Goal: Answer question/provide support: Share knowledge or assist other users

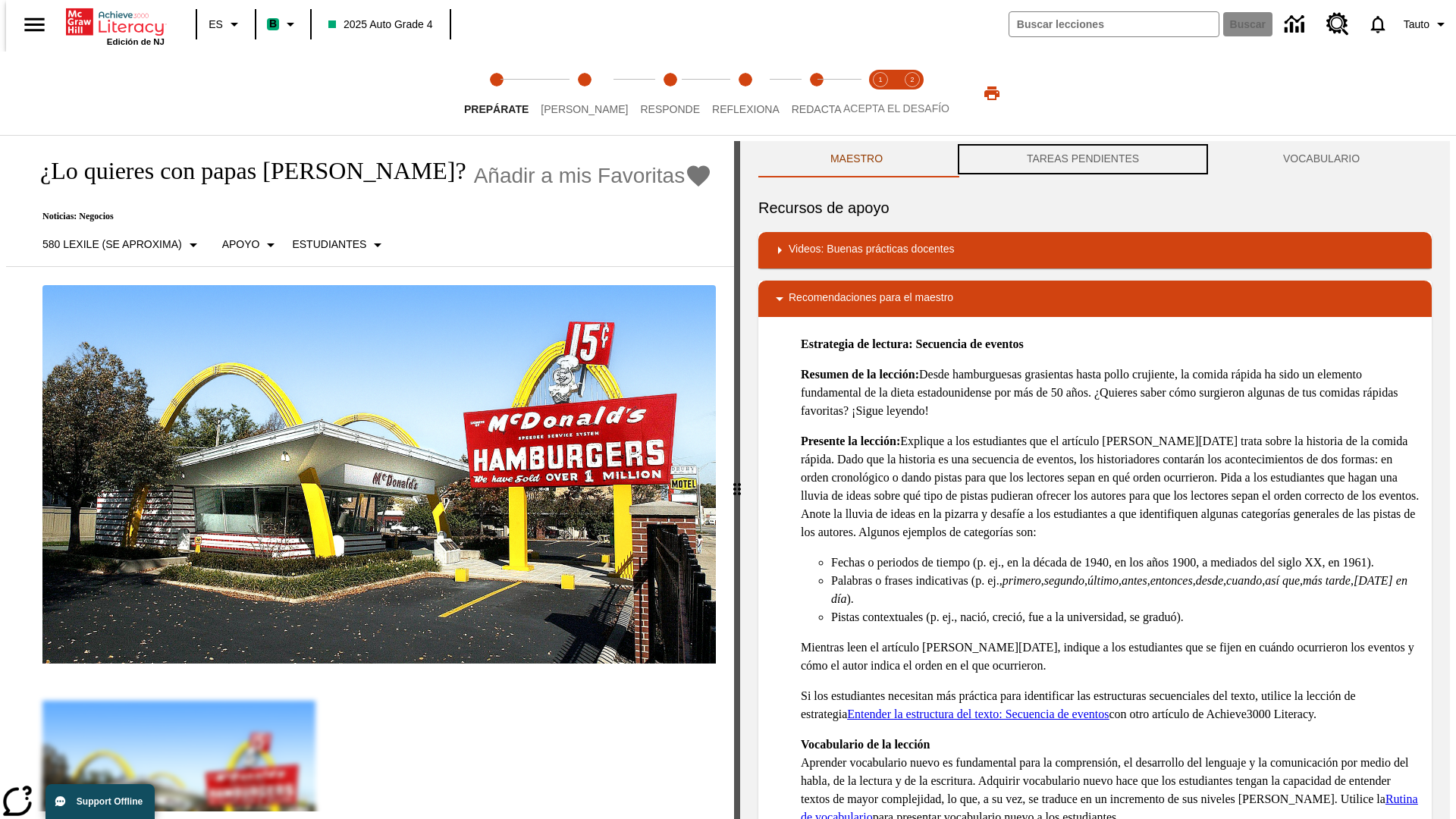
click at [1083, 160] on button "TAREAS PENDIENTES" at bounding box center [1083, 159] width 256 height 36
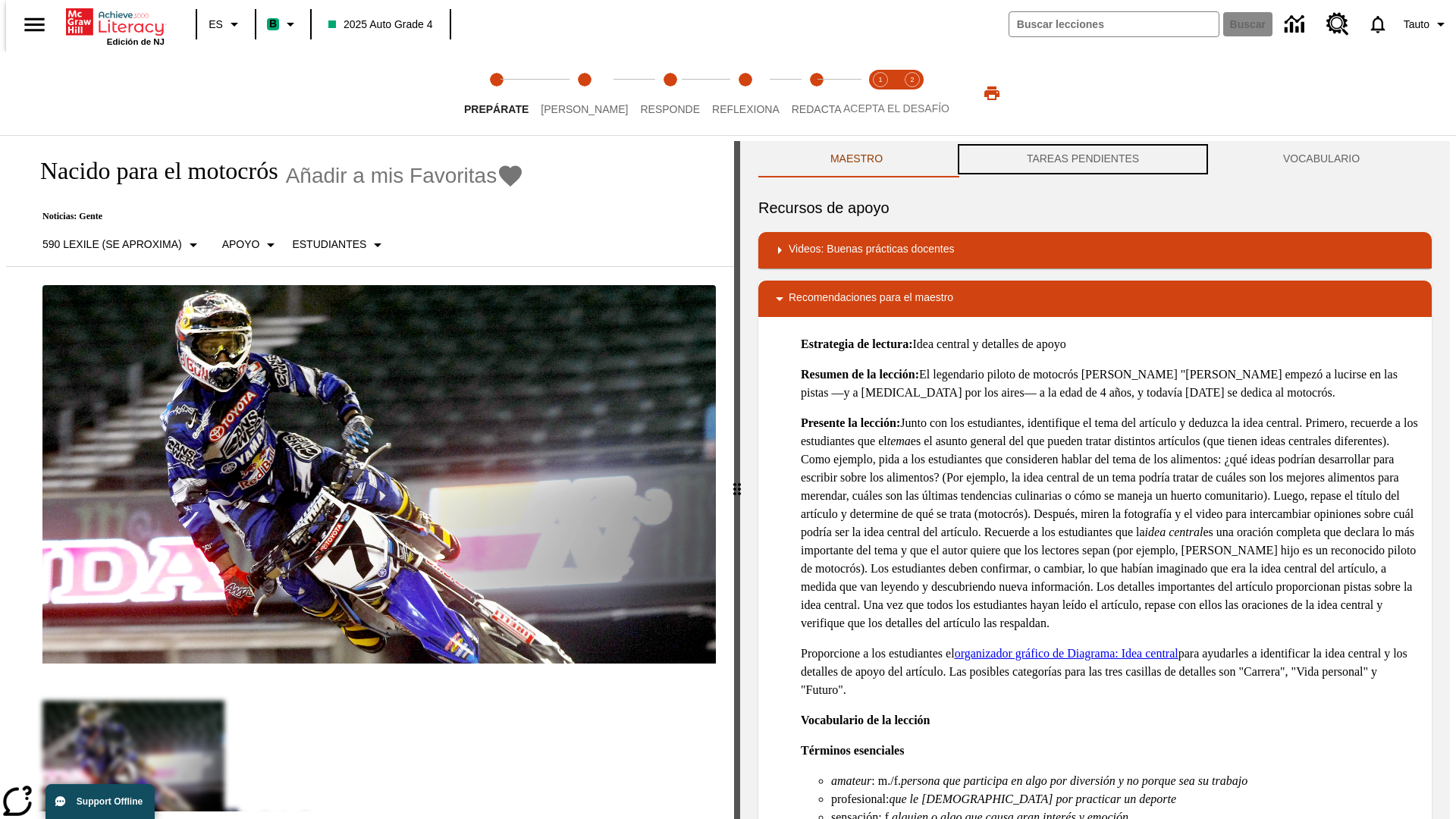
click at [1083, 160] on button "TAREAS PENDIENTES" at bounding box center [1083, 159] width 256 height 36
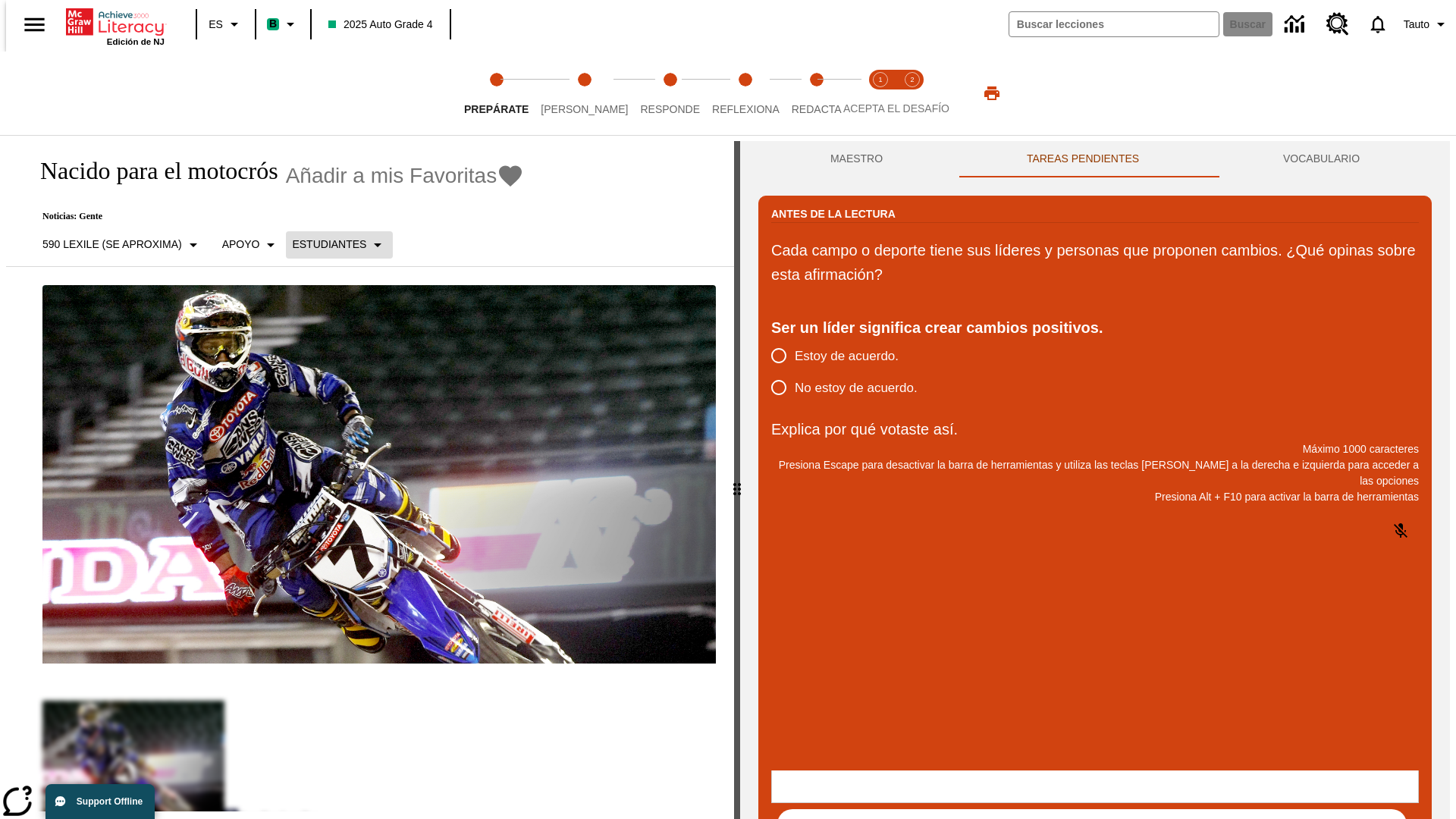
click at [330, 244] on p "Estudiantes" at bounding box center [329, 245] width 74 height 16
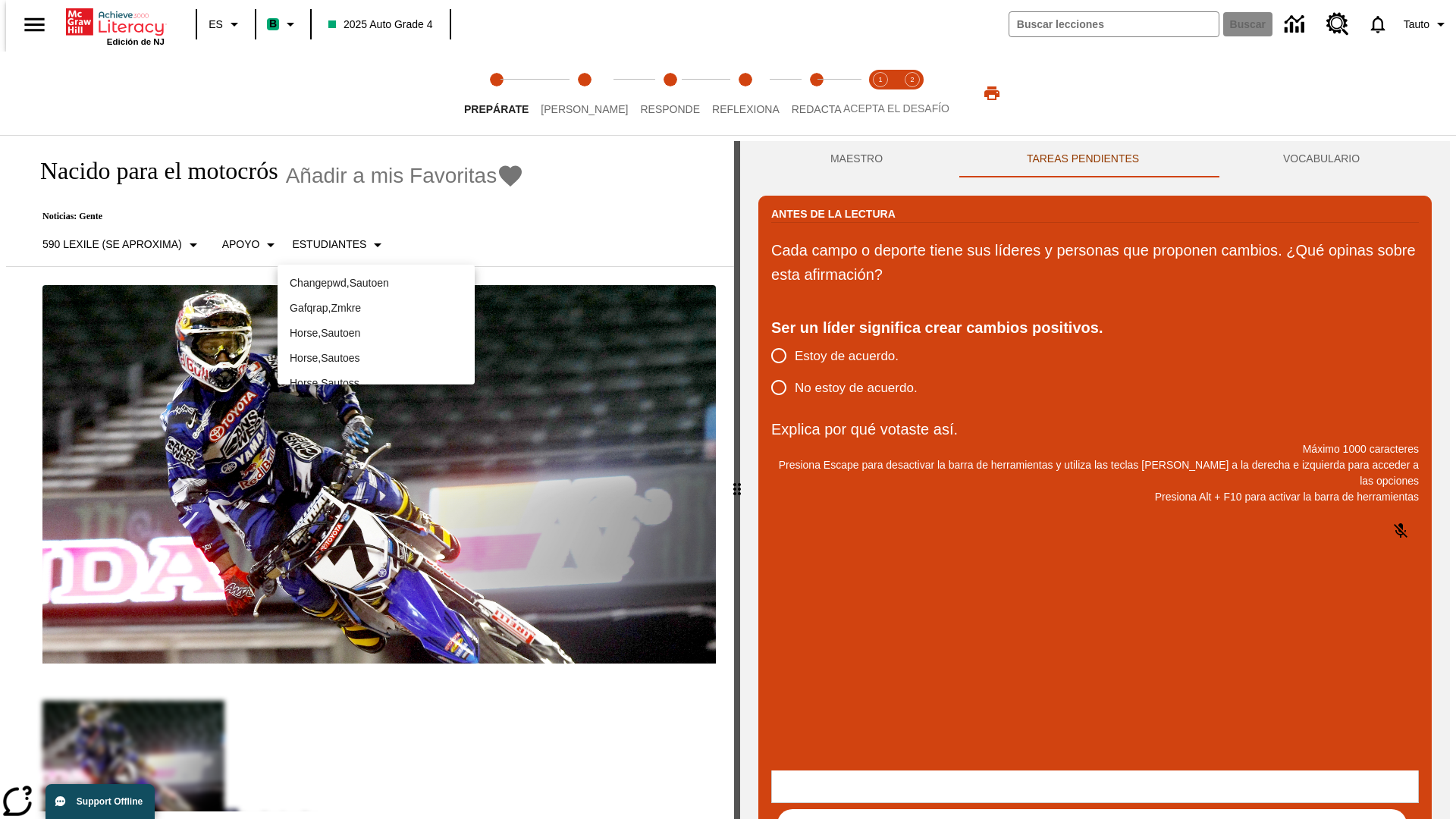
click at [376, 351] on p "Horse , Sautoes" at bounding box center [375, 359] width 173 height 16
